Goal: Share content: Share content

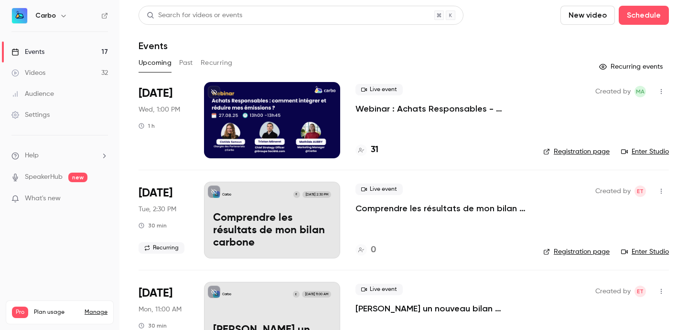
click at [178, 62] on div "Upcoming Past Recurring" at bounding box center [404, 62] width 530 height 15
click at [181, 63] on button "Past" at bounding box center [186, 62] width 14 height 15
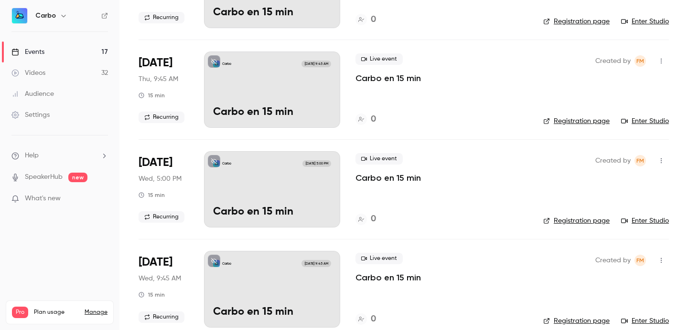
scroll to position [4544, 0]
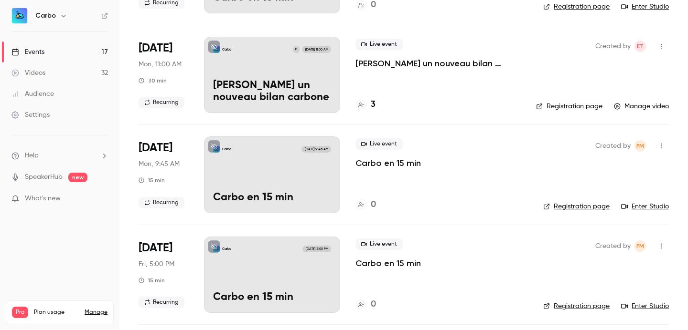
click at [55, 71] on link "Videos 32" at bounding box center [59, 73] width 119 height 21
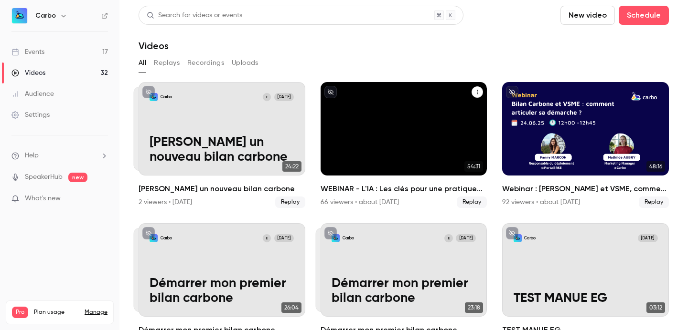
scroll to position [168, 0]
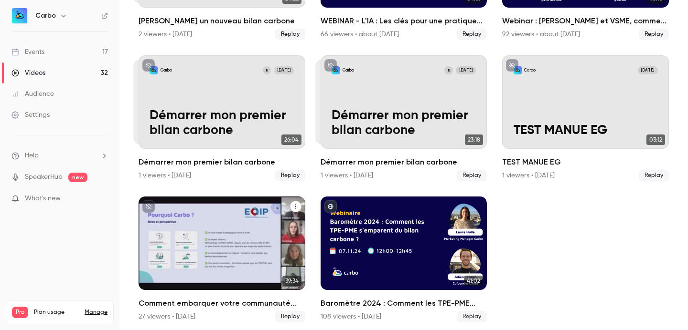
click at [245, 221] on div "Comment embarquer votre communauté TPE/PME dans une transition bas-carbone ?" at bounding box center [222, 244] width 167 height 94
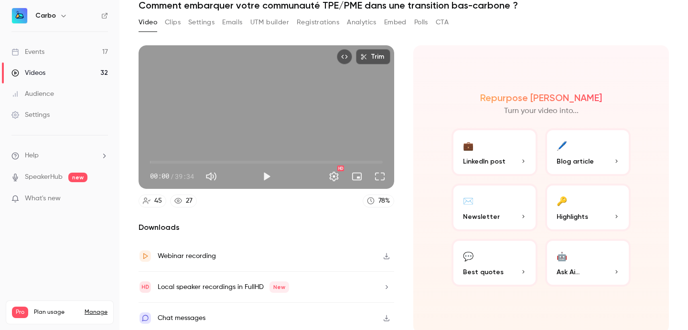
scroll to position [42, 0]
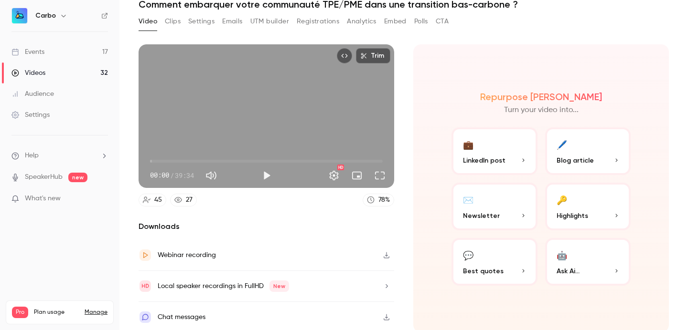
click at [564, 153] on button "🖊️ Blog article" at bounding box center [588, 152] width 86 height 48
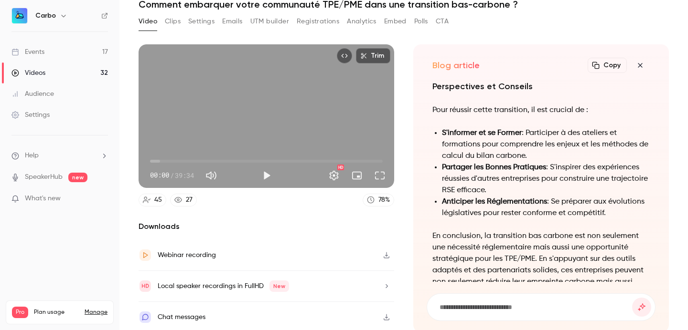
scroll to position [0, 0]
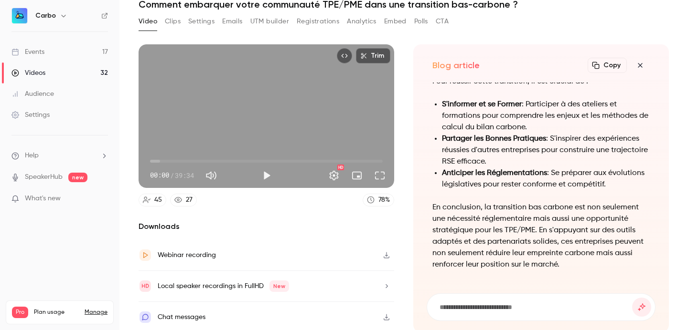
click at [597, 66] on button "Copy" at bounding box center [606, 65] width 39 height 15
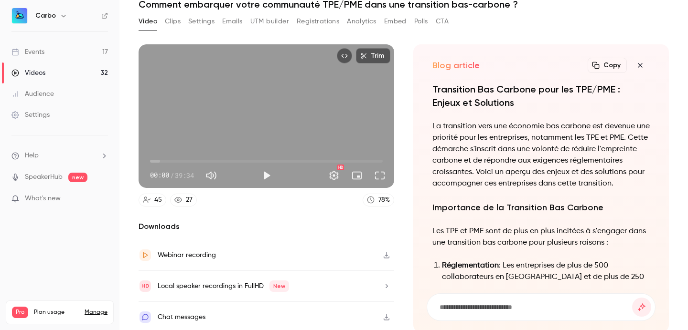
scroll to position [-769, 0]
click at [501, 302] on input at bounding box center [534, 307] width 193 height 11
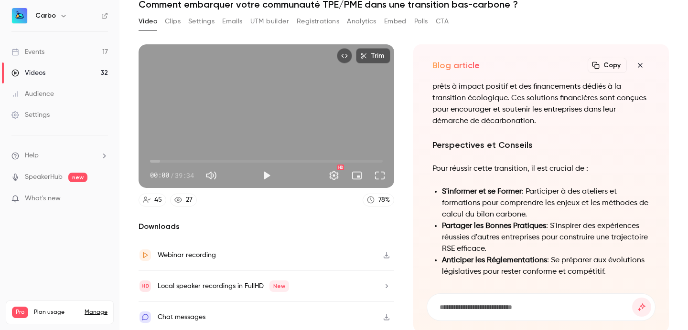
scroll to position [-43, 0]
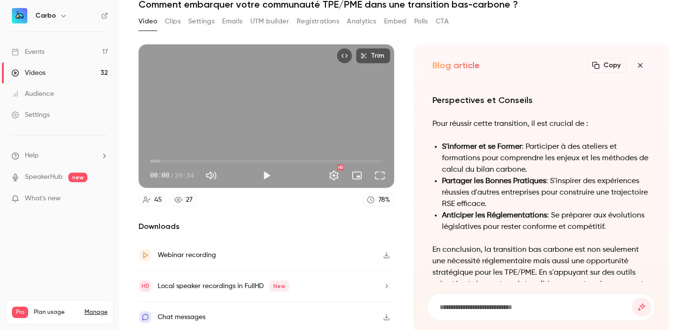
click at [50, 247] on nav "Carbo Events 17 Videos 32 Audience Settings Help SpeakerHub new What's new Pro …" at bounding box center [59, 165] width 119 height 330
click at [451, 302] on input at bounding box center [534, 307] width 193 height 11
type input "**********"
click at [632, 298] on button "submit" at bounding box center [641, 307] width 19 height 19
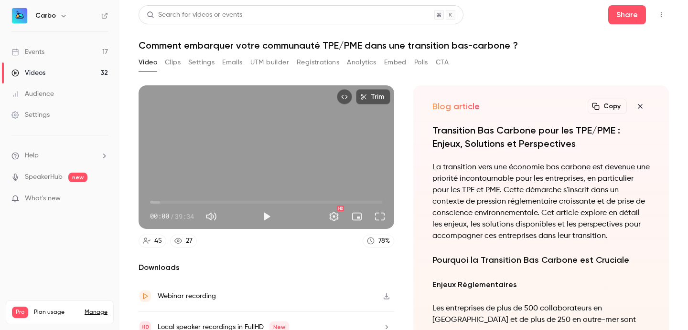
scroll to position [0, 0]
click at [614, 109] on button "Copy" at bounding box center [606, 106] width 39 height 15
